Goal: Find specific page/section: Find specific page/section

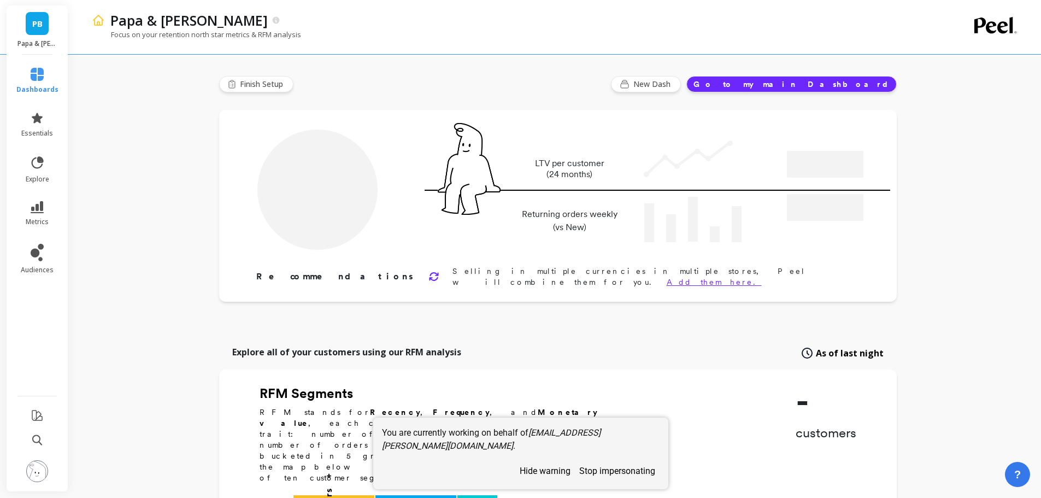
type input "Champions"
type input "5531"
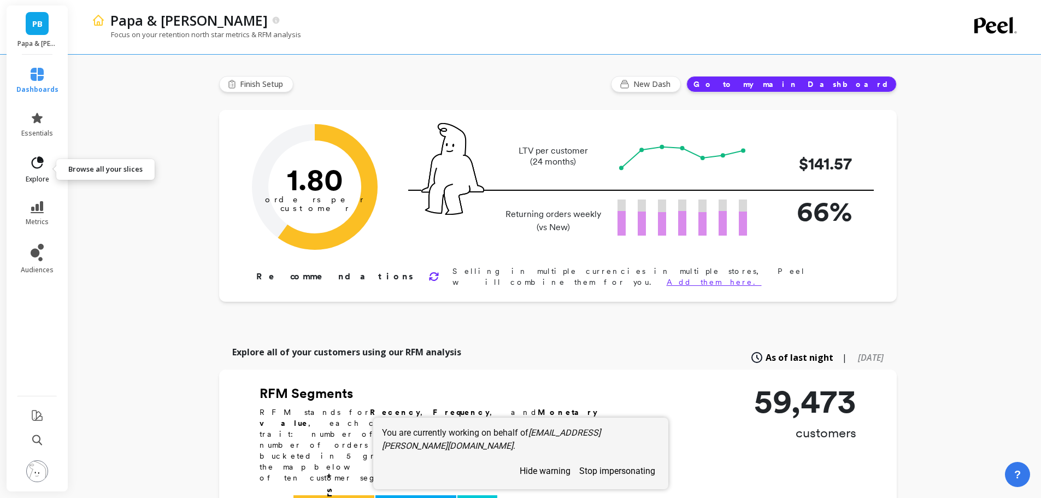
click at [35, 162] on icon at bounding box center [36, 162] width 15 height 15
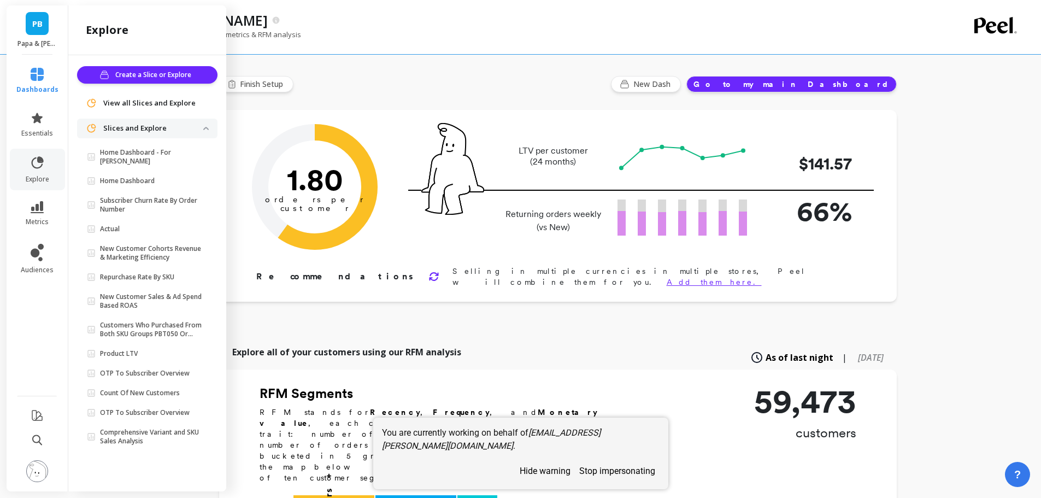
click at [133, 142] on li "Slices and Explore Home Dashboard - For Sami Home Dashboard Subscriber Churn Ra…" at bounding box center [147, 286] width 140 height 334
click at [134, 149] on p "Home Dashboard - For Sami" at bounding box center [151, 156] width 103 height 17
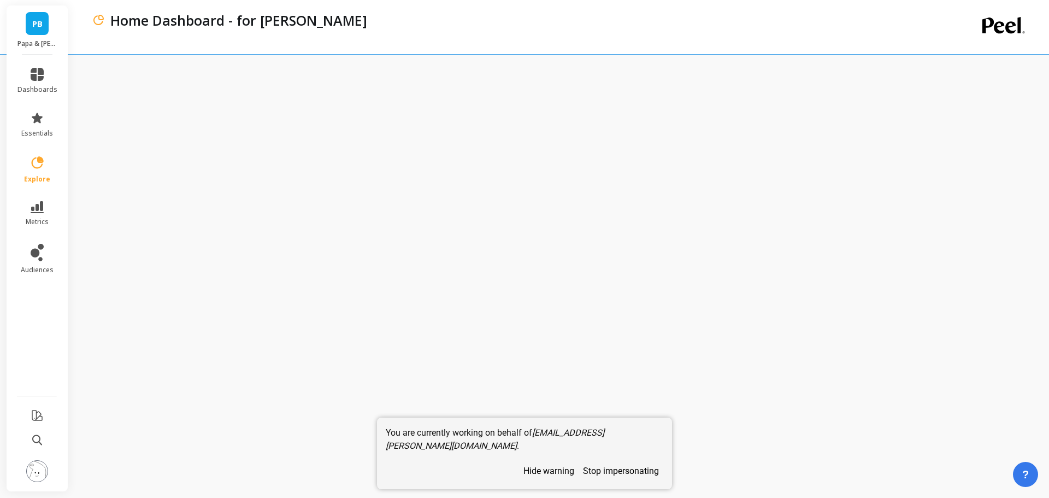
click at [622, 470] on button "stop impersonating" at bounding box center [620, 470] width 85 height 19
